Goal: Information Seeking & Learning: Check status

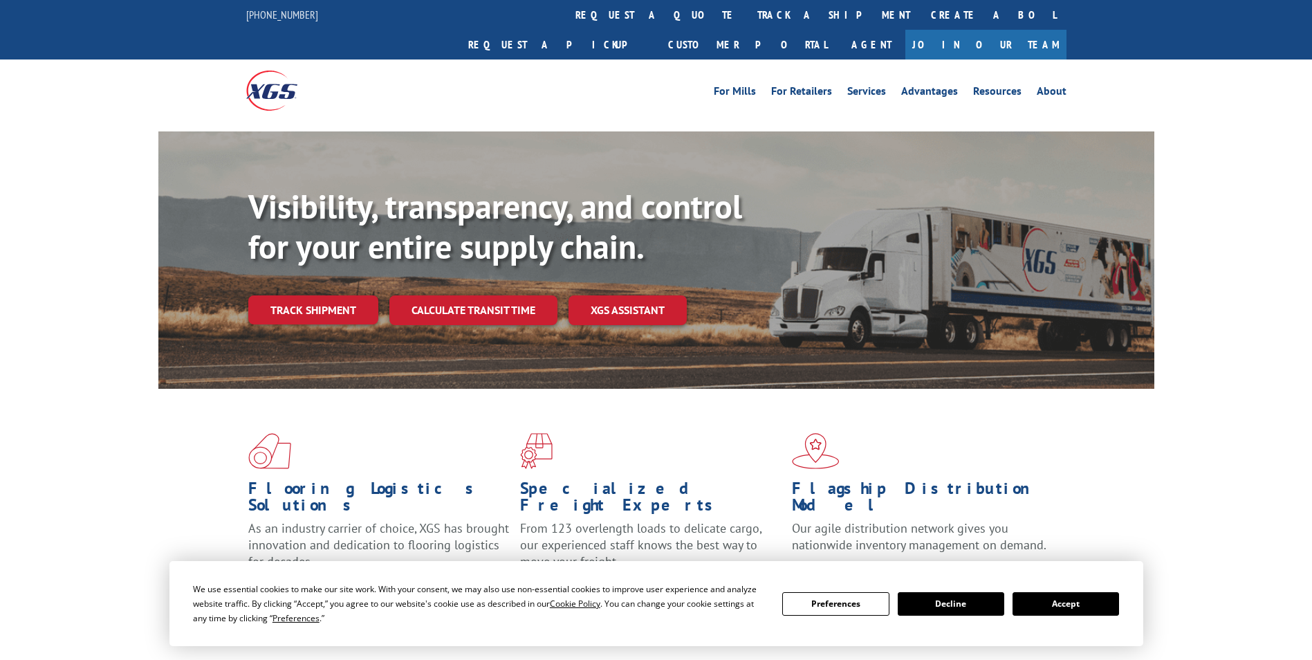
click at [747, 0] on link "track a shipment" at bounding box center [834, 15] width 174 height 30
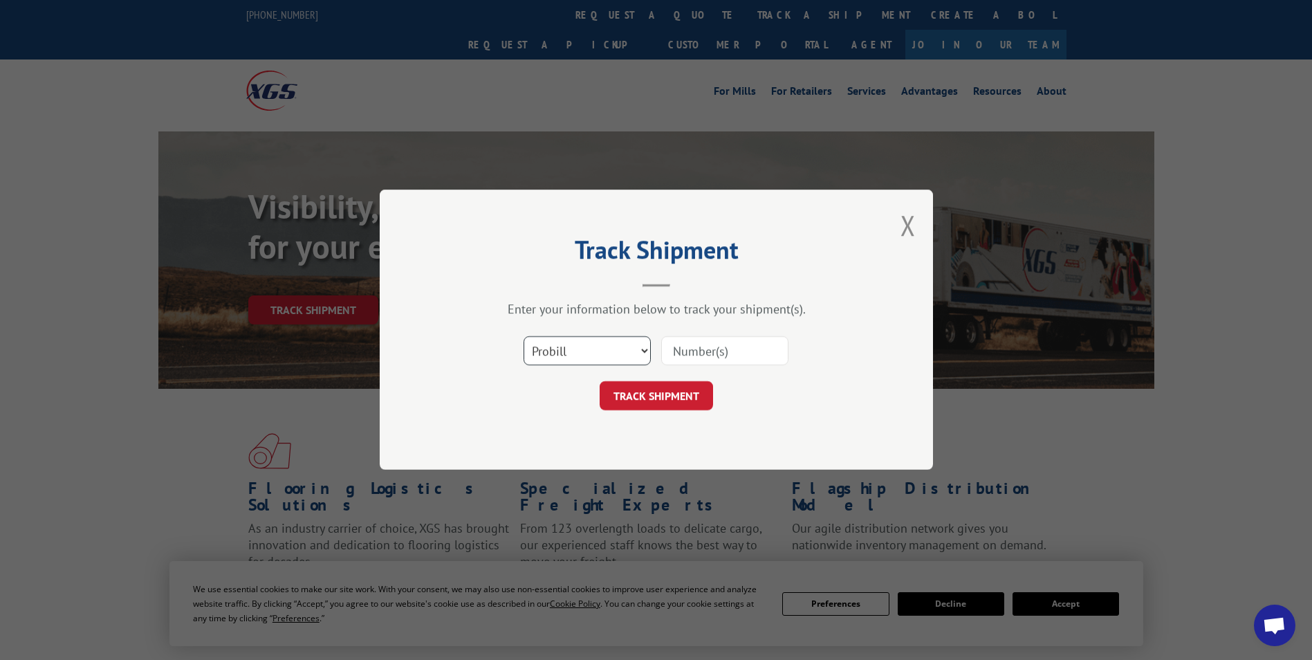
click at [627, 361] on select "Select category... Probill BOL PO" at bounding box center [587, 351] width 127 height 29
select select "po"
click at [524, 337] on select "Select category... Probill BOL PO" at bounding box center [587, 351] width 127 height 29
click at [725, 348] on input at bounding box center [724, 351] width 127 height 29
paste input "121509LH117158"
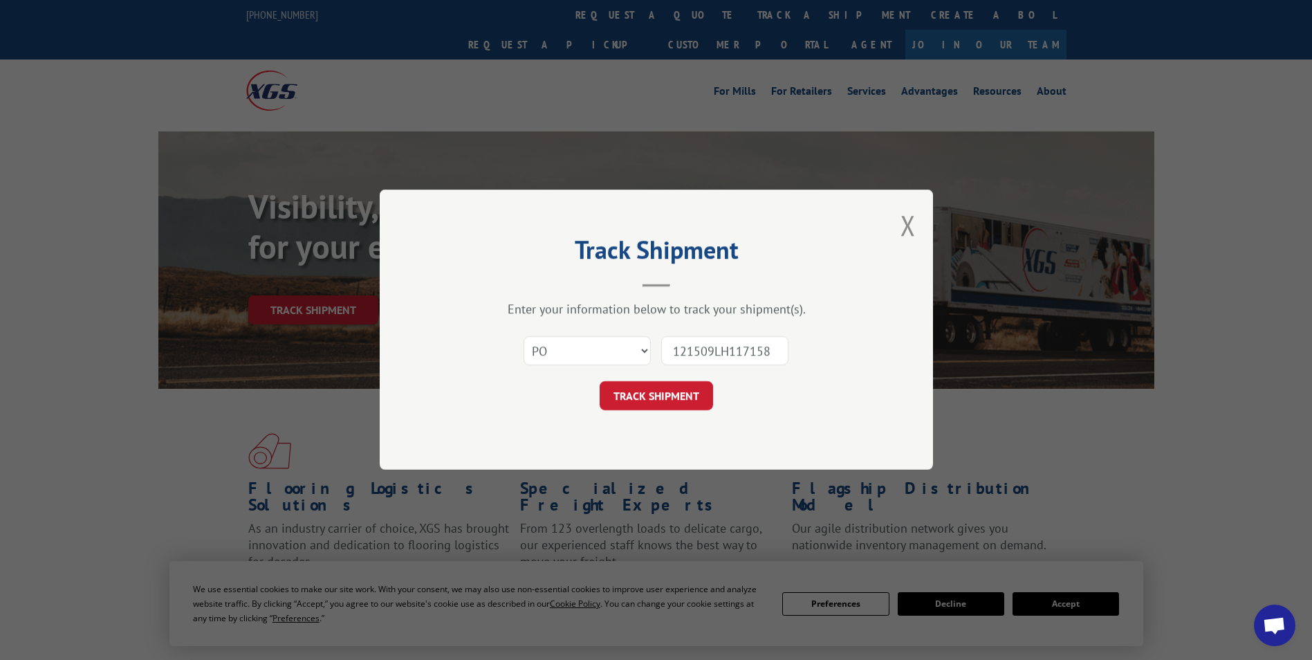
click at [682, 358] on input "121509LH117158" at bounding box center [724, 351] width 127 height 29
type input "121509LH117158"
click at [627, 391] on button "TRACK SHIPMENT" at bounding box center [656, 396] width 113 height 29
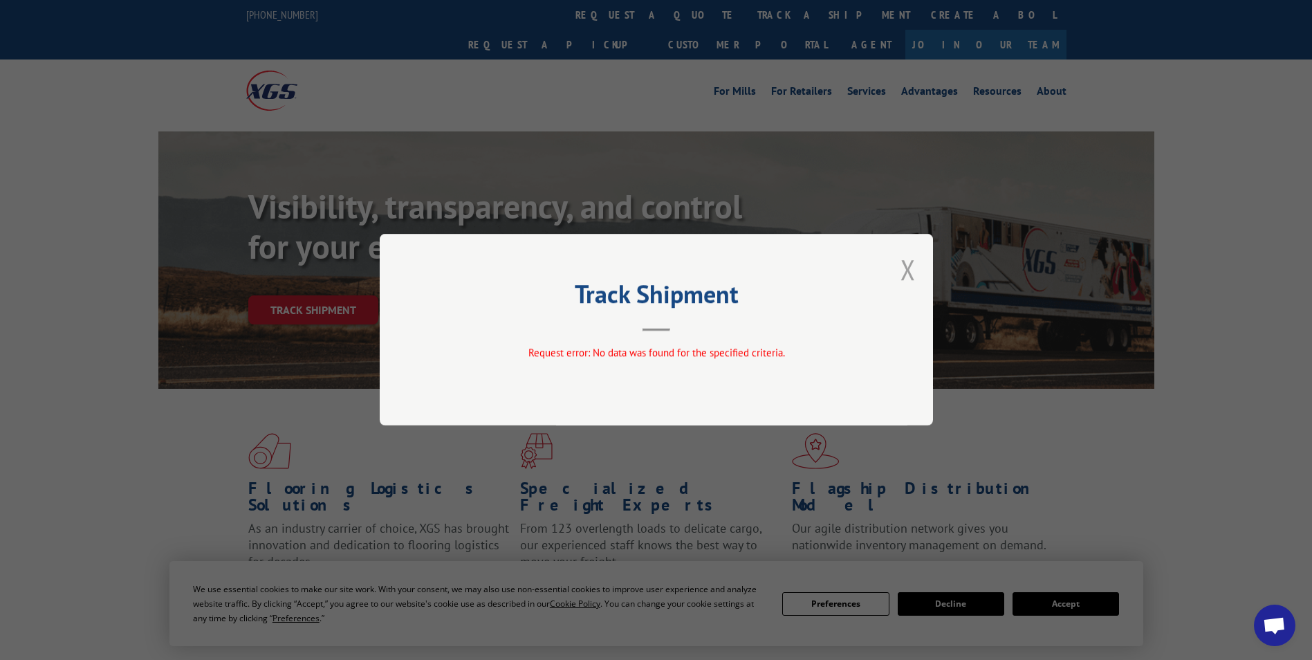
click at [913, 270] on button "Close modal" at bounding box center [907, 269] width 15 height 37
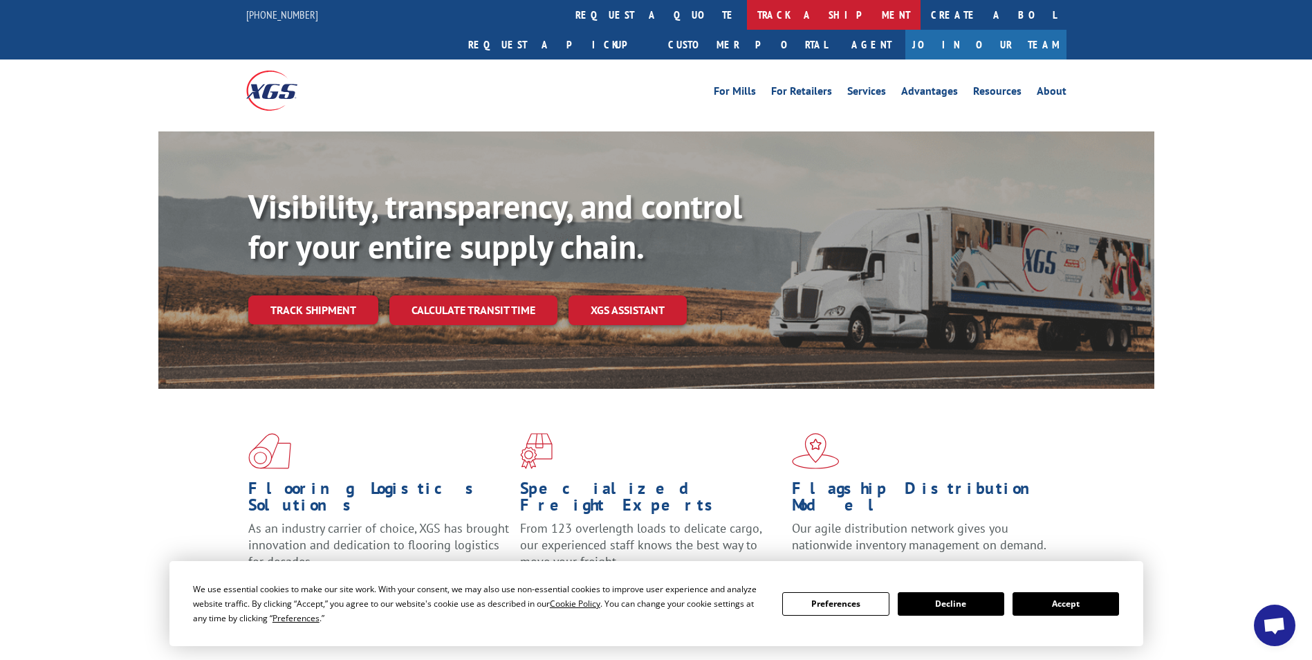
click at [747, 17] on link "track a shipment" at bounding box center [834, 15] width 174 height 30
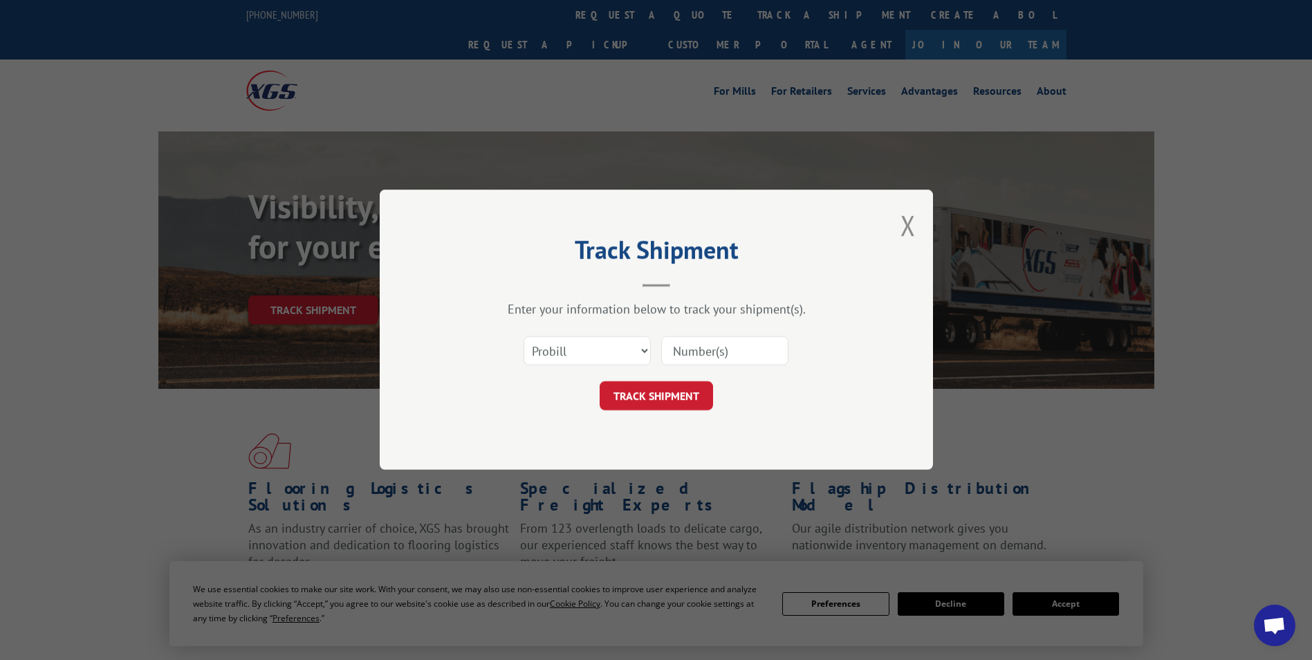
click at [704, 354] on input at bounding box center [724, 351] width 127 height 29
paste input "78068105481"
type input "78068105481"
click at [652, 395] on button "TRACK SHIPMENT" at bounding box center [656, 396] width 113 height 29
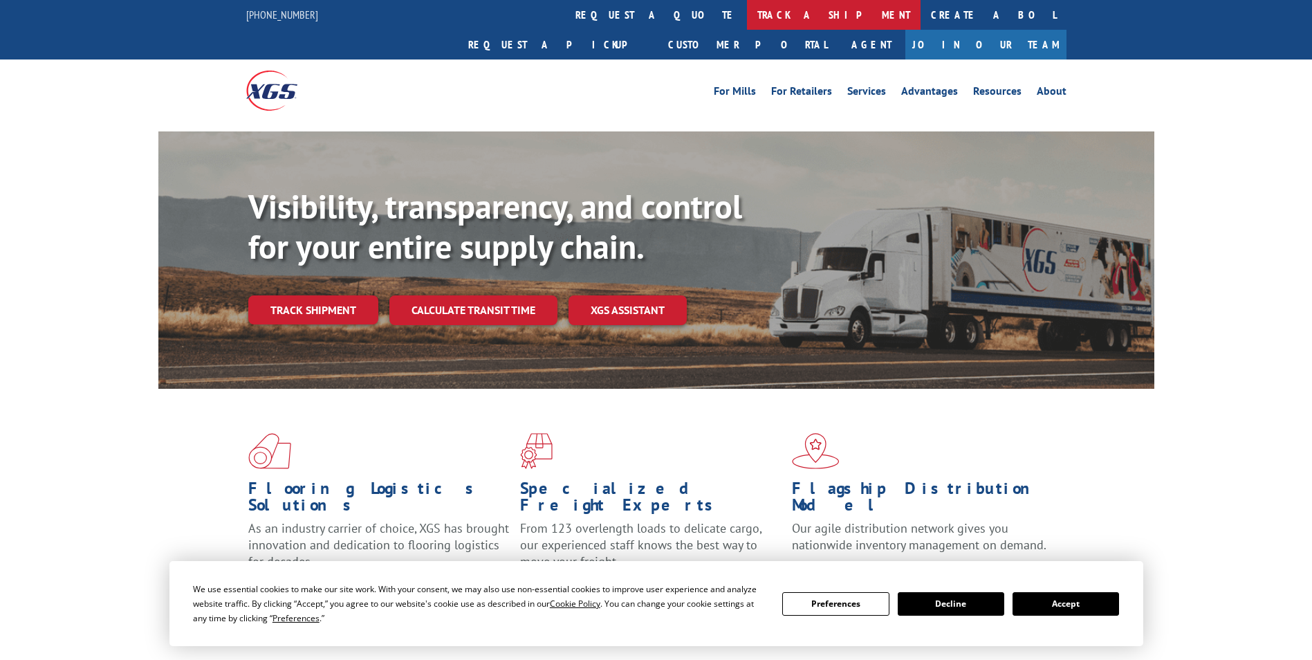
click at [747, 10] on link "track a shipment" at bounding box center [834, 15] width 174 height 30
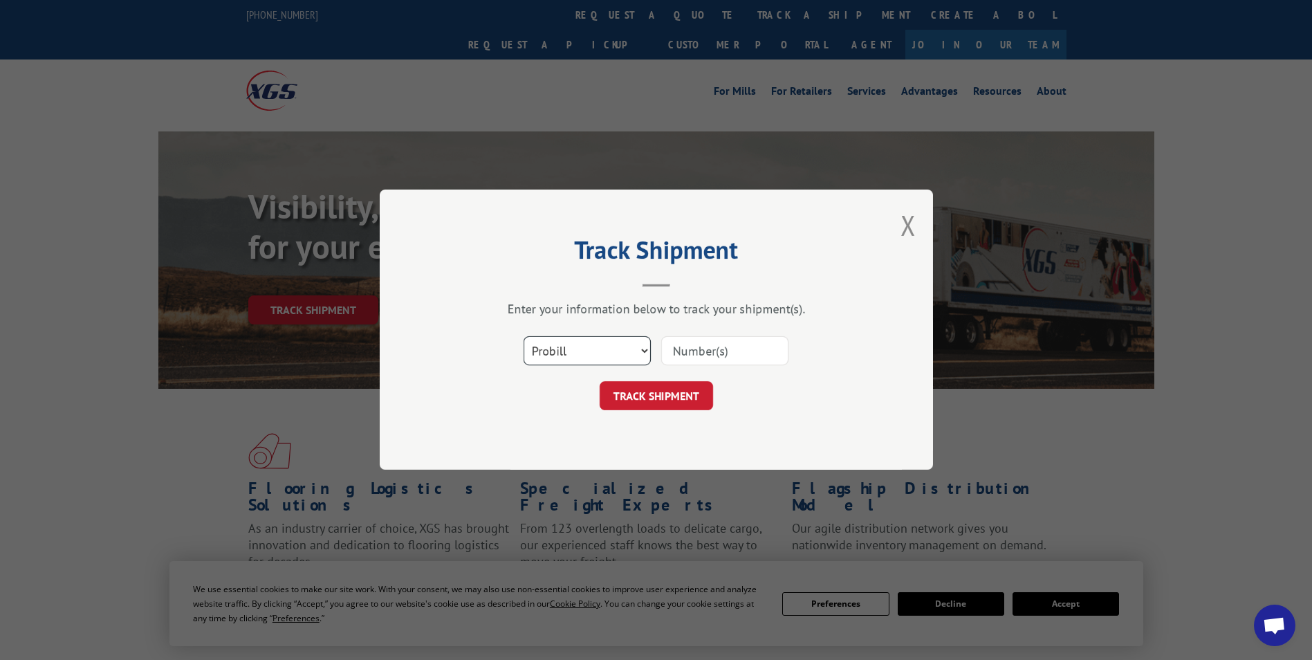
drag, startPoint x: 636, startPoint y: 349, endPoint x: 617, endPoint y: 368, distance: 26.9
click at [636, 349] on select "Select category... Probill BOL PO" at bounding box center [587, 351] width 127 height 29
select select "bol"
click at [524, 337] on select "Select category... Probill BOL PO" at bounding box center [587, 351] width 127 height 29
click at [687, 347] on input at bounding box center [724, 351] width 127 height 29
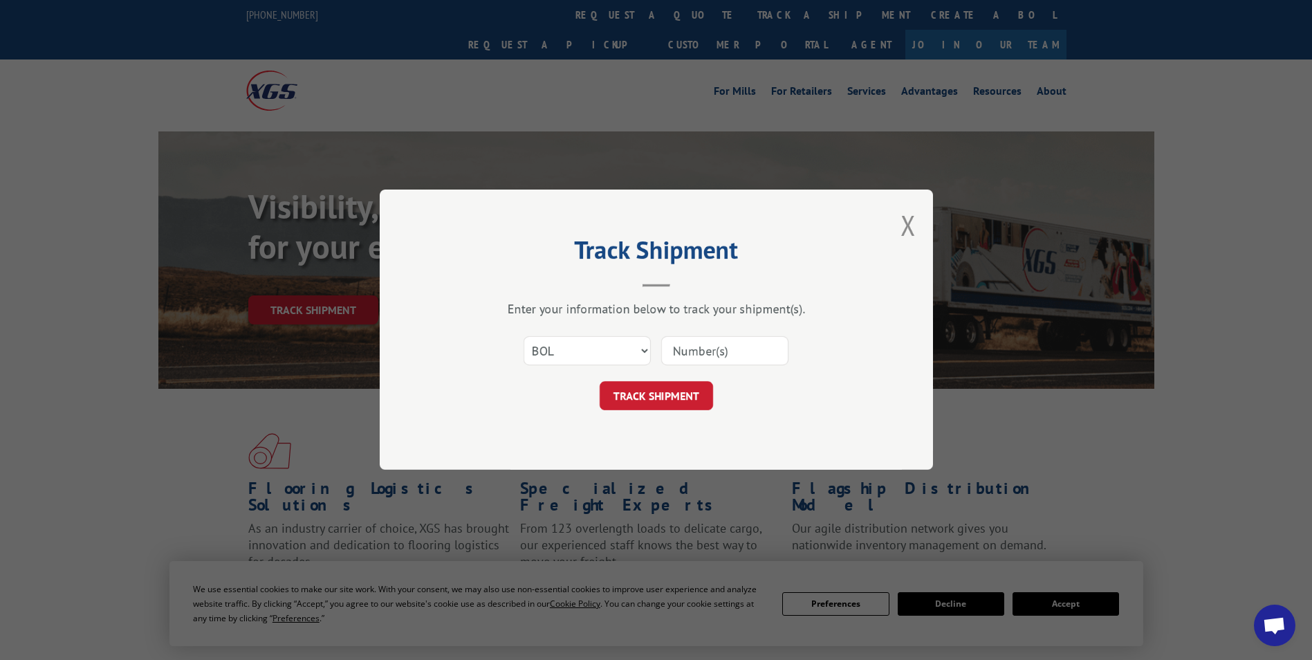
paste input "5227887"
type input "5227887"
click at [620, 397] on button "TRACK SHIPMENT" at bounding box center [656, 396] width 113 height 29
